Goal: Task Accomplishment & Management: Complete application form

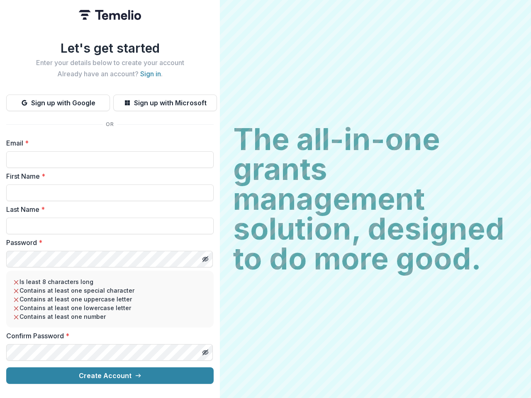
click at [266, 199] on h2 "The all-in-one grants management solution, designed to do more good." at bounding box center [375, 198] width 285 height 149
click at [58, 100] on button "Sign up with Google" at bounding box center [58, 103] width 104 height 17
click at [165, 100] on button "Sign up with Microsoft" at bounding box center [165, 103] width 104 height 17
click at [205, 257] on line "Toggle password visibility" at bounding box center [205, 259] width 5 height 5
click at [205, 350] on line "Toggle password visibility" at bounding box center [205, 352] width 5 height 5
